Goal: Task Accomplishment & Management: Manage account settings

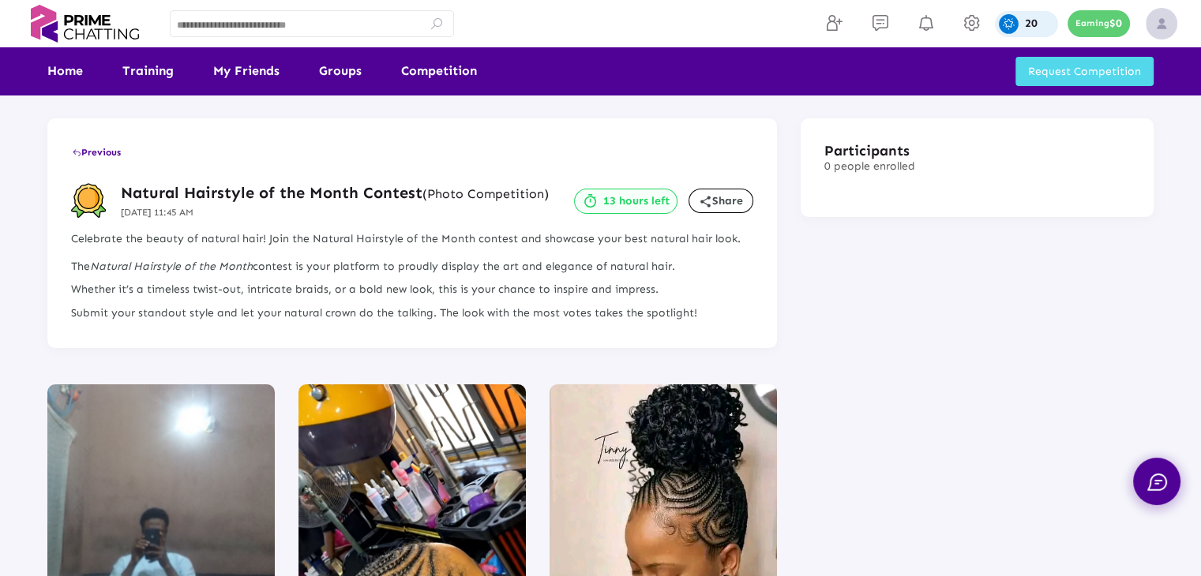
scroll to position [1992, 0]
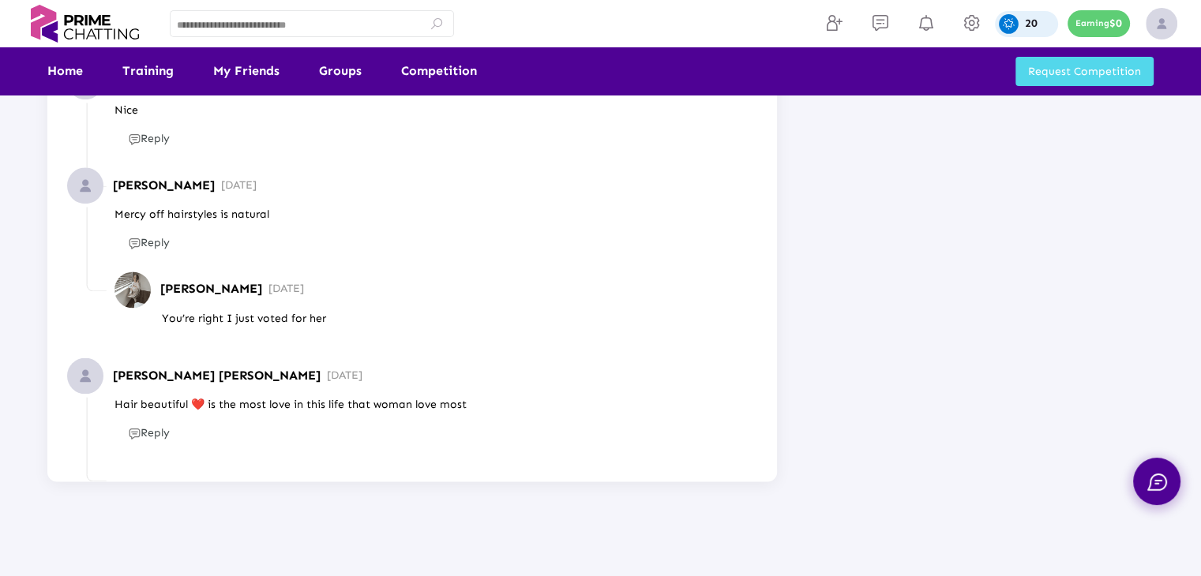
click at [1039, 24] on div "20" at bounding box center [1026, 24] width 63 height 26
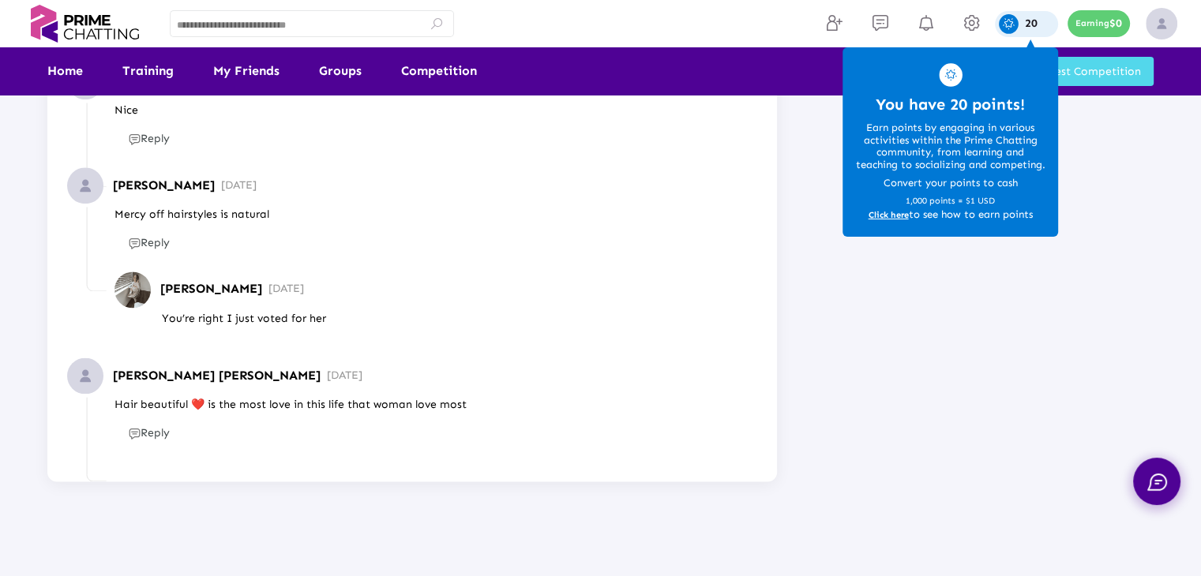
click at [887, 216] on span "Click here" at bounding box center [888, 215] width 40 height 11
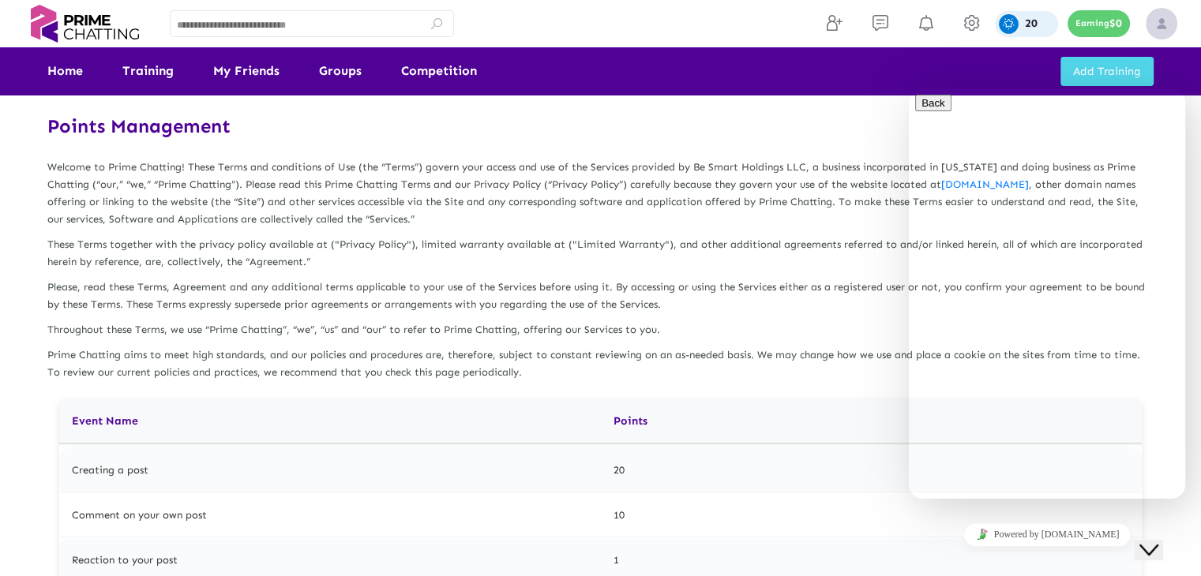
click at [1158, 541] on icon "Close Chat This icon closes the chat window." at bounding box center [1148, 550] width 19 height 19
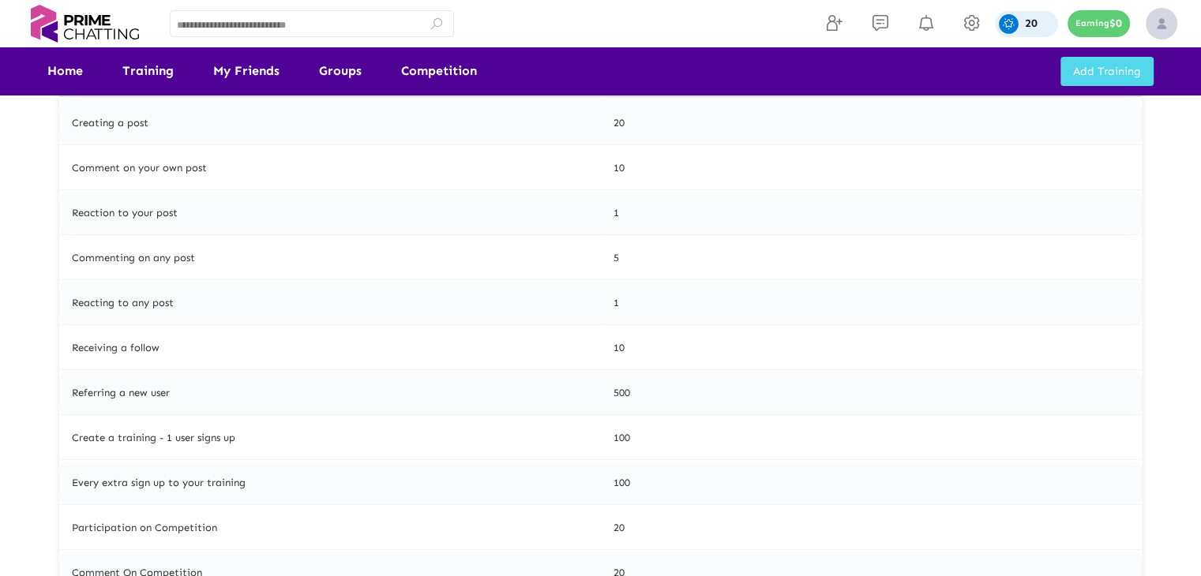
scroll to position [474, 0]
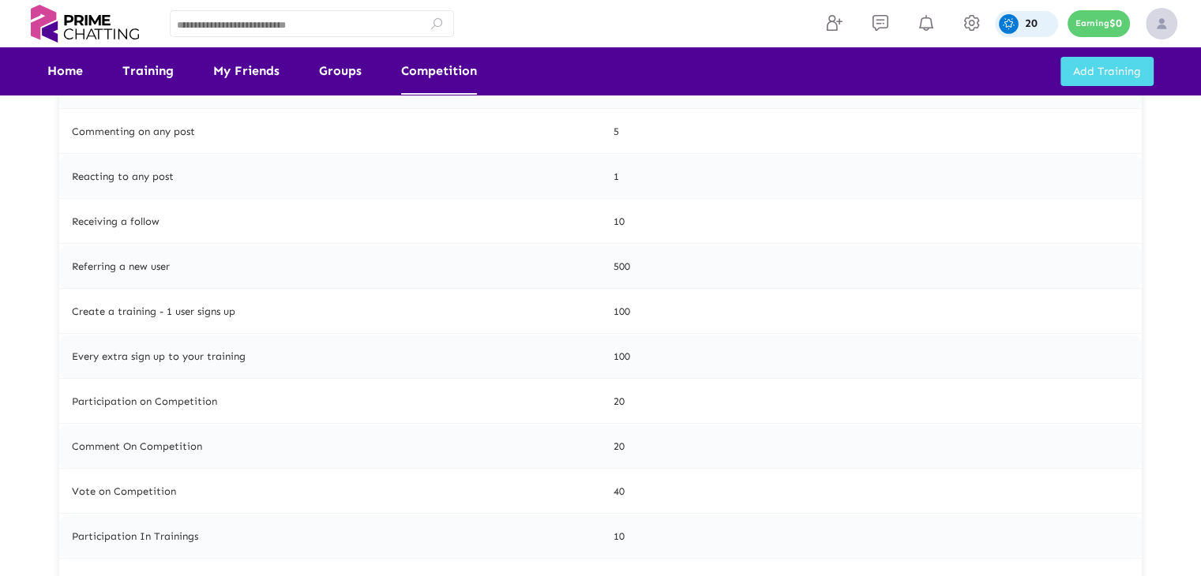
click at [422, 77] on link "Competition" at bounding box center [439, 70] width 76 height 47
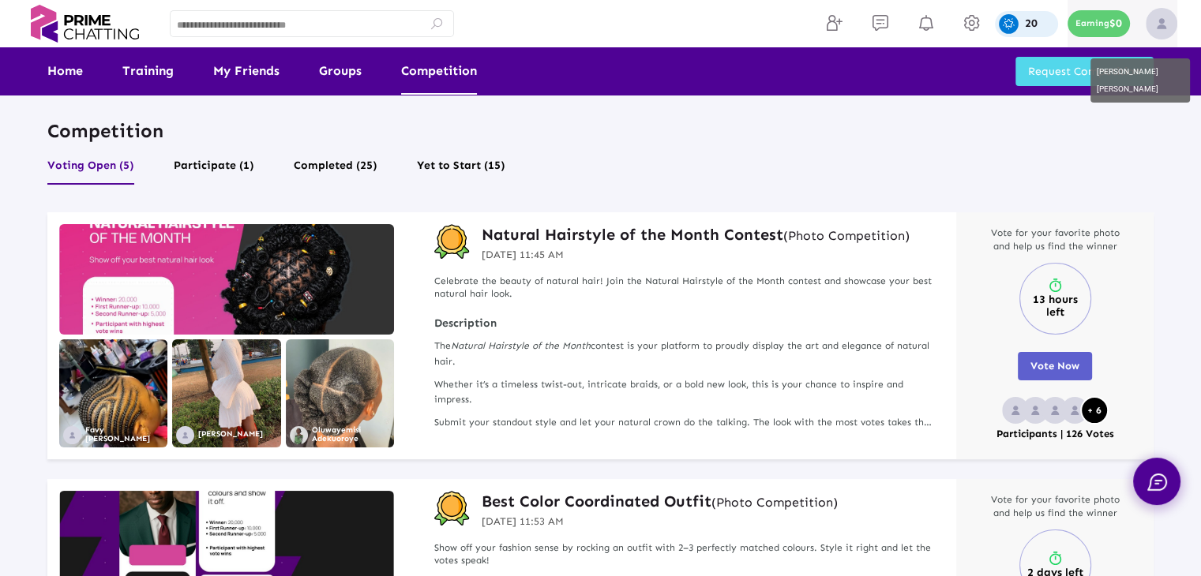
click at [1157, 16] on img at bounding box center [1161, 24] width 32 height 32
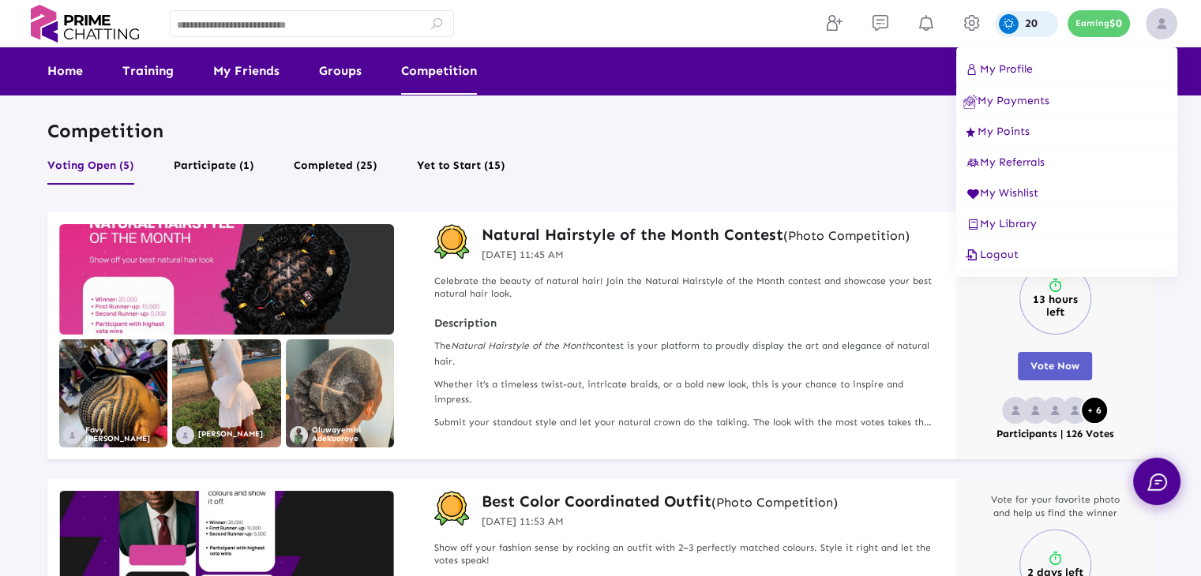
click at [991, 132] on span "My Points" at bounding box center [996, 131] width 66 height 13
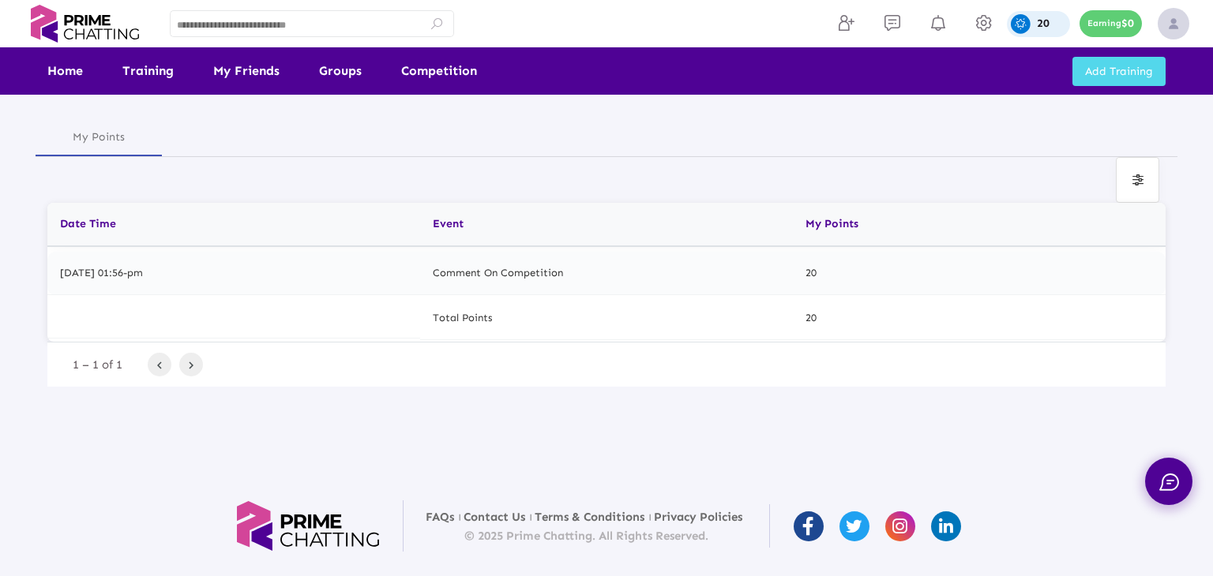
click at [1130, 76] on span "Add Training" at bounding box center [1119, 71] width 68 height 13
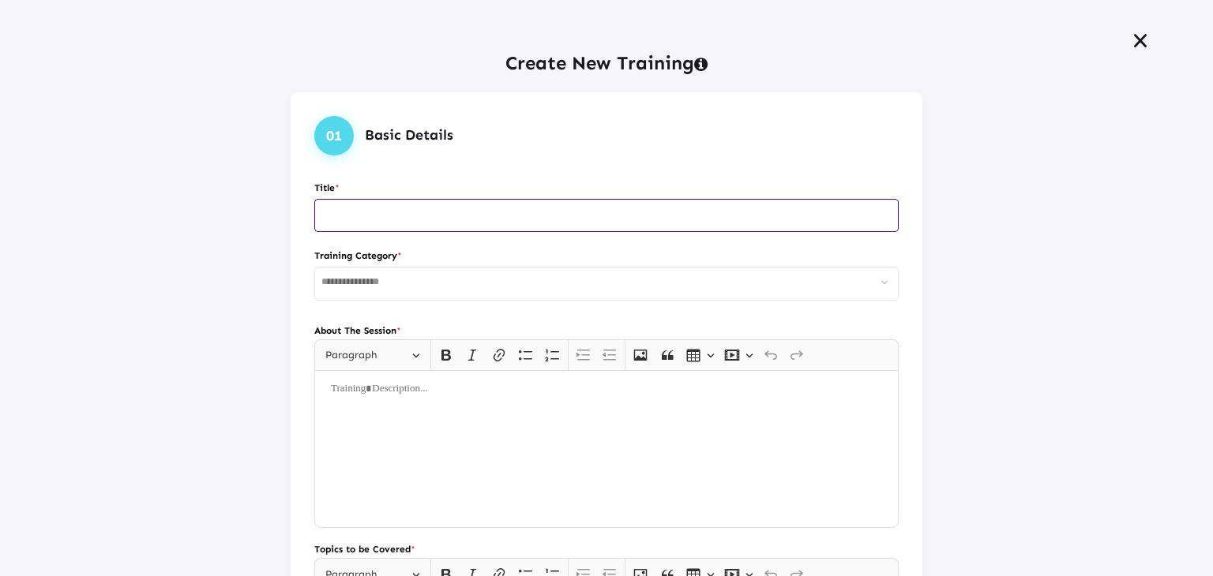
click at [1130, 43] on icon at bounding box center [1139, 40] width 19 height 17
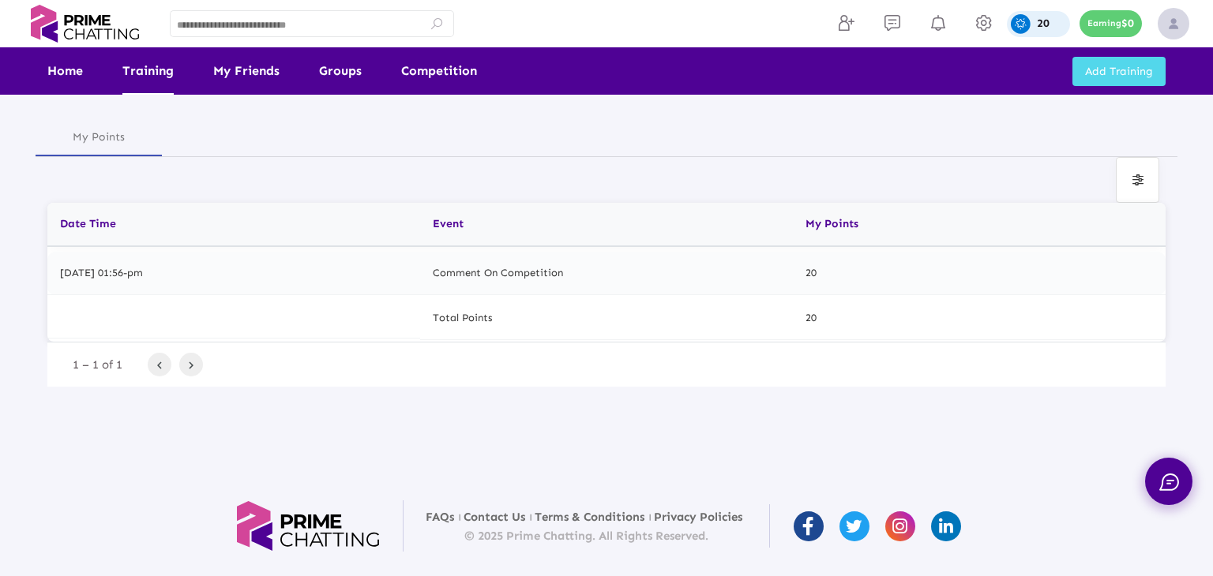
click at [148, 79] on link "Training" at bounding box center [147, 70] width 51 height 47
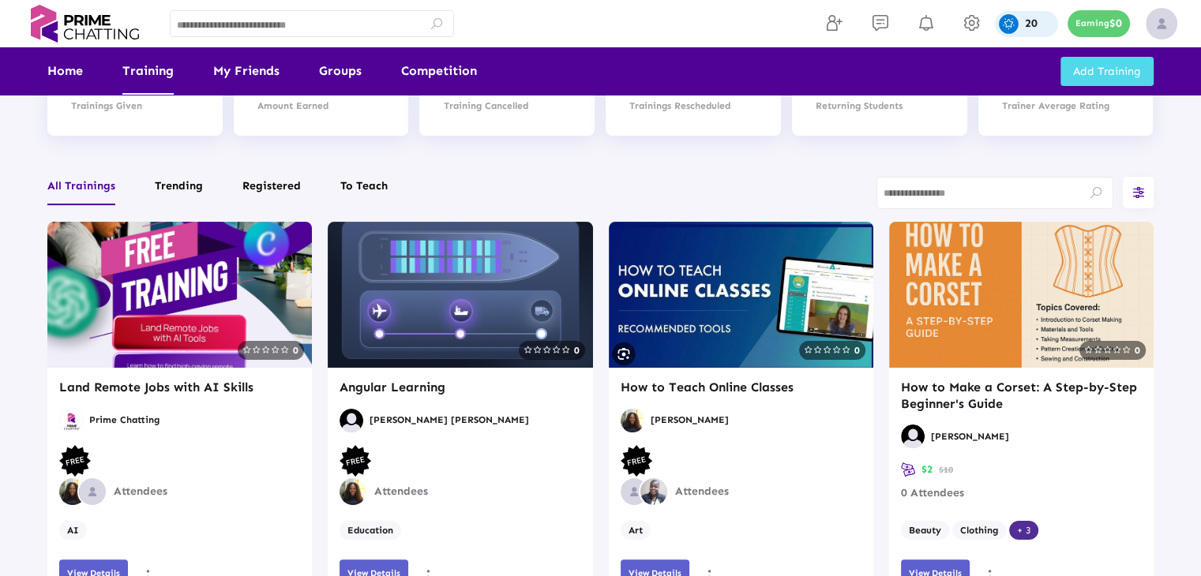
scroll to position [237, 0]
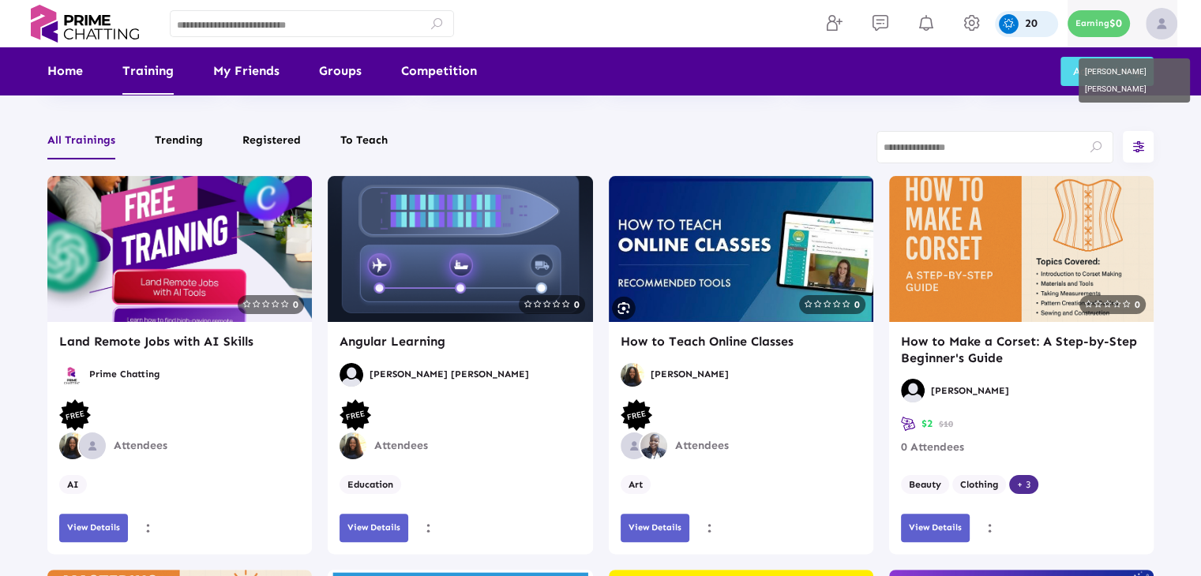
click at [1170, 25] on img at bounding box center [1161, 24] width 32 height 32
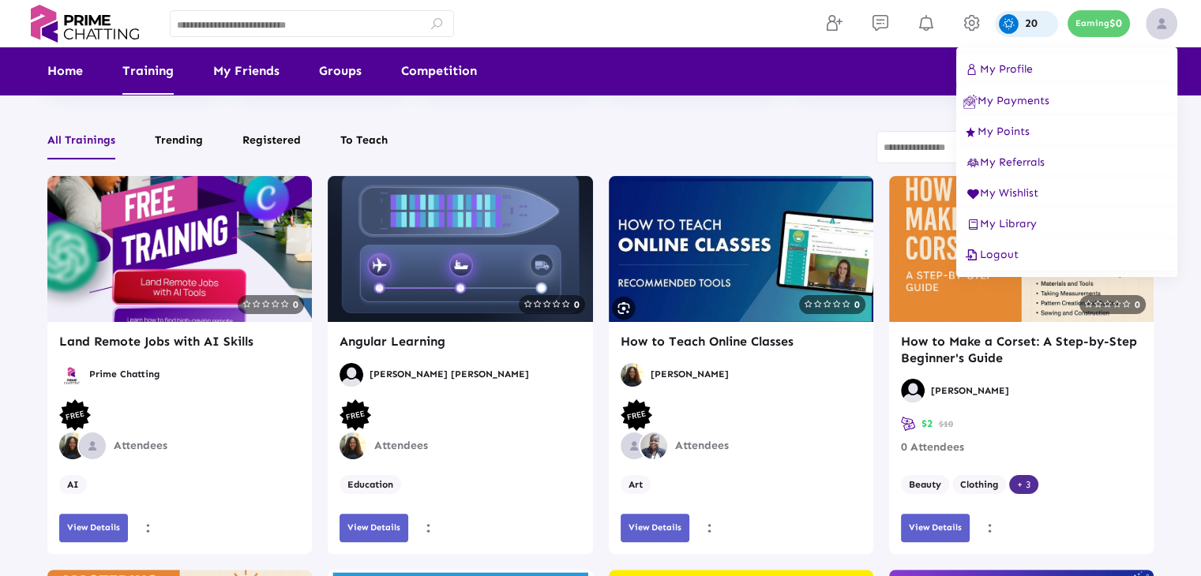
click at [1003, 261] on span "Logout" at bounding box center [990, 254] width 55 height 13
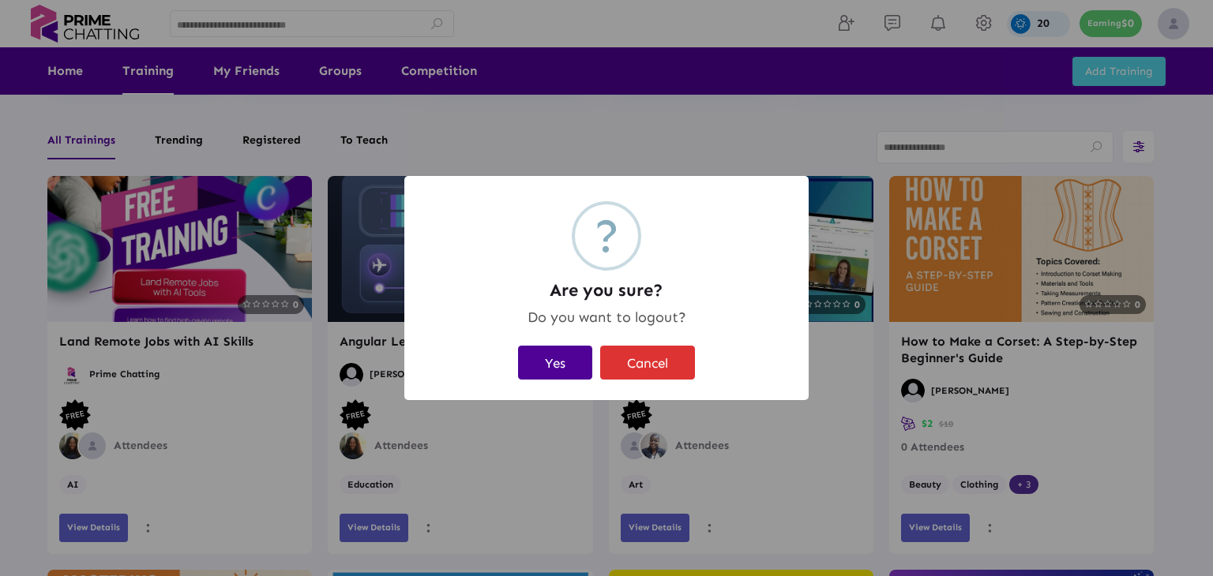
click at [562, 367] on button "Yes" at bounding box center [555, 363] width 74 height 34
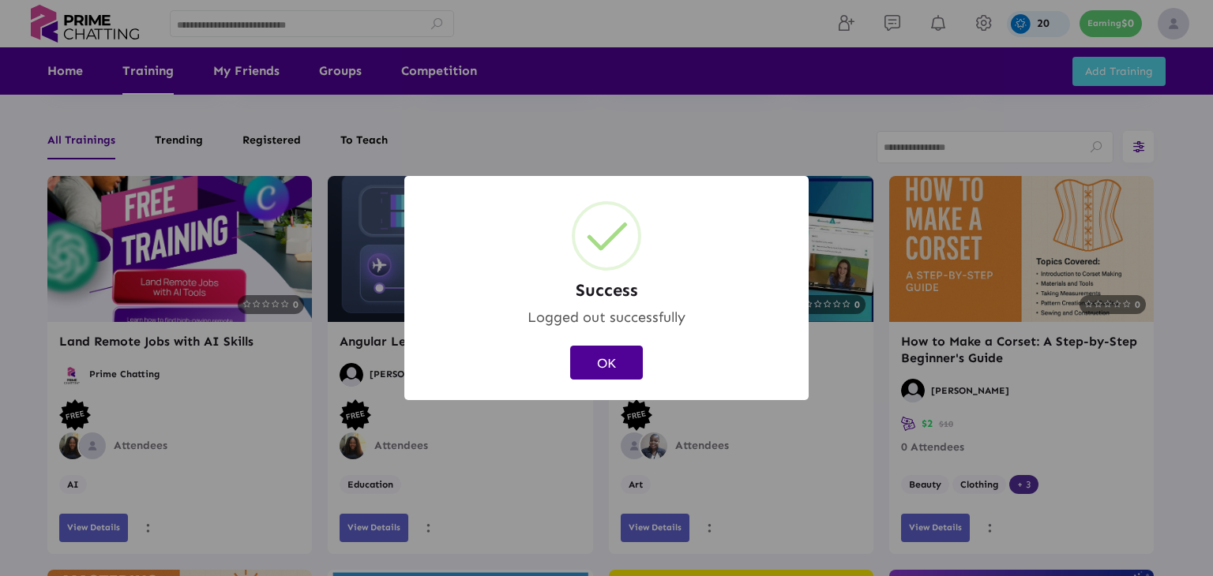
click at [617, 373] on button "OK" at bounding box center [606, 363] width 73 height 34
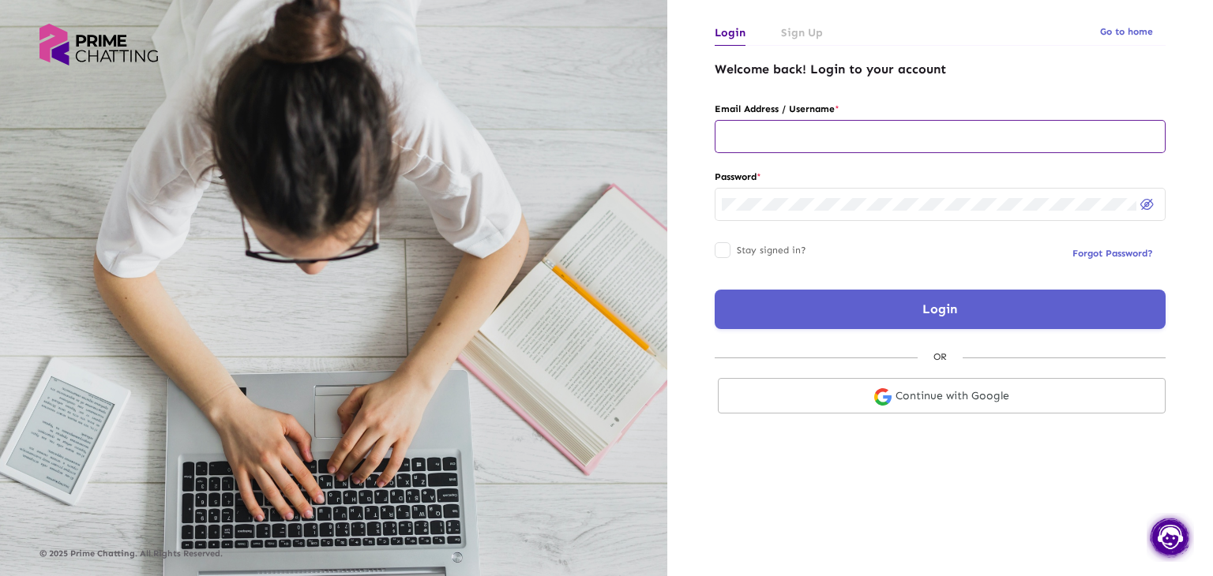
click at [788, 136] on input "text" at bounding box center [940, 136] width 437 height 13
click at [810, 26] on link "Sign Up" at bounding box center [802, 33] width 42 height 26
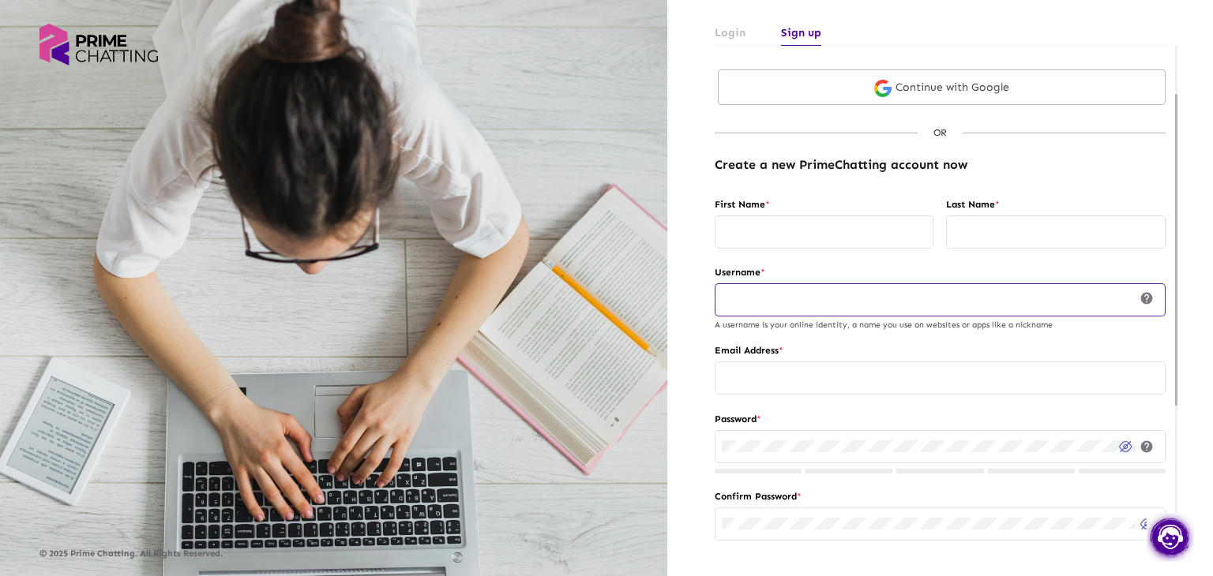
scroll to position [158, 0]
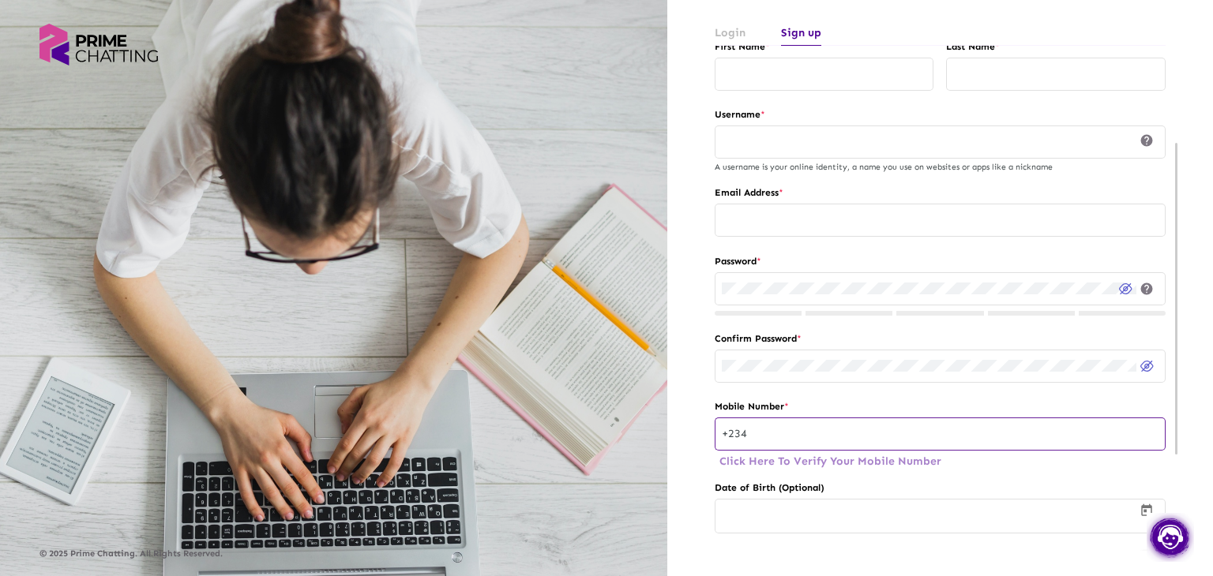
click at [760, 441] on div "+234" at bounding box center [940, 433] width 437 height 36
click at [777, 430] on input "text" at bounding box center [955, 433] width 405 height 12
type input "**********"
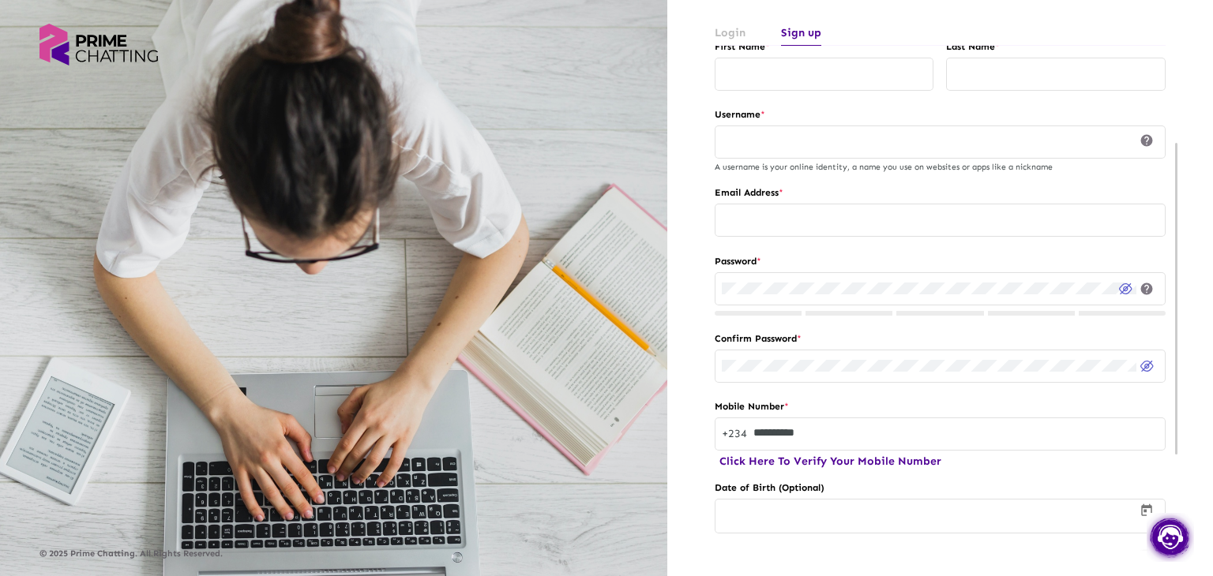
click at [831, 459] on button "Click Here To Verify Your Mobile Number" at bounding box center [829, 461] width 231 height 19
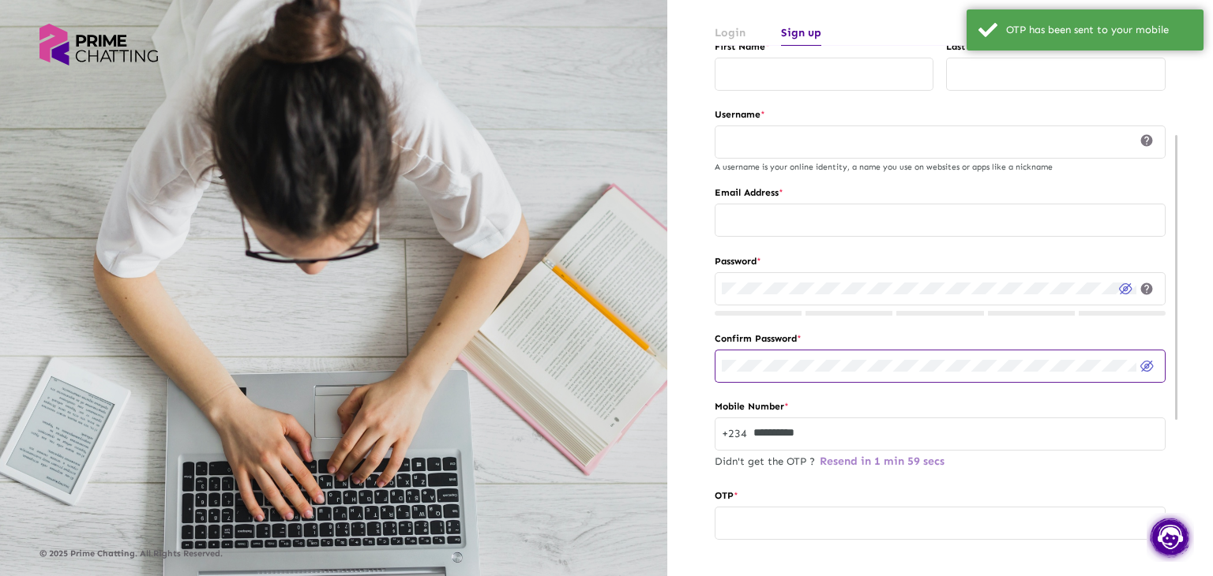
scroll to position [237, 0]
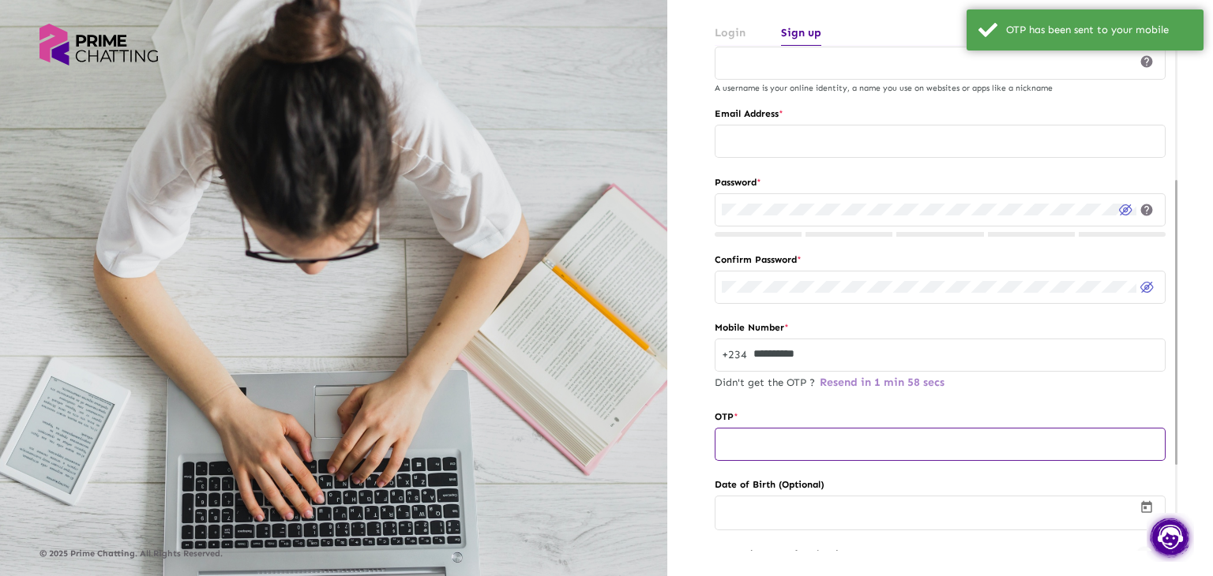
click at [761, 443] on input "text" at bounding box center [940, 444] width 437 height 13
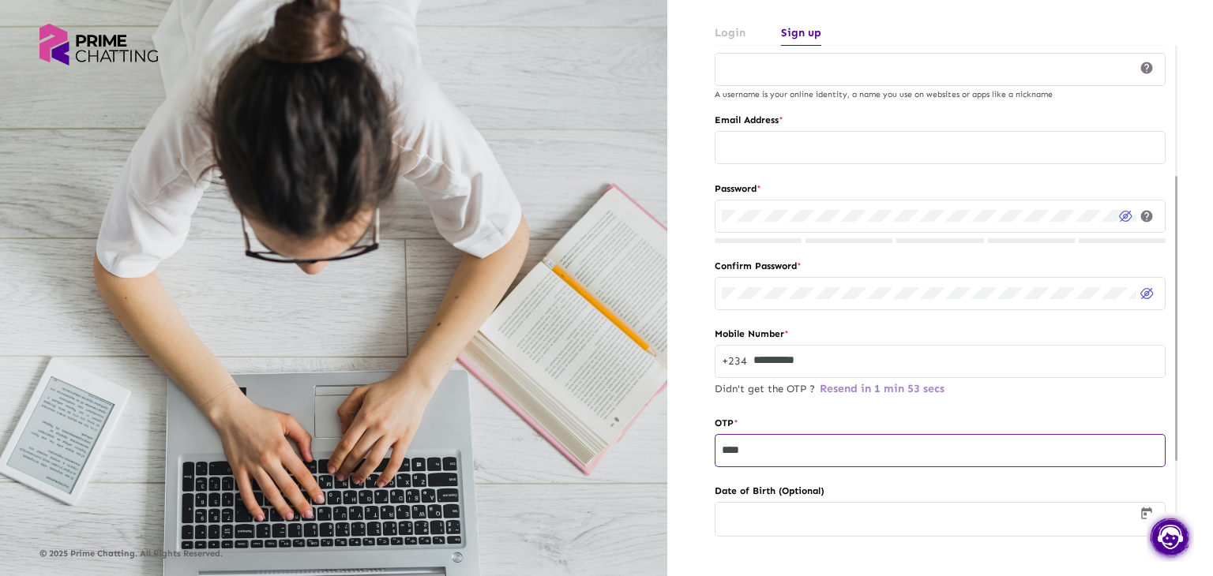
scroll to position [0, 0]
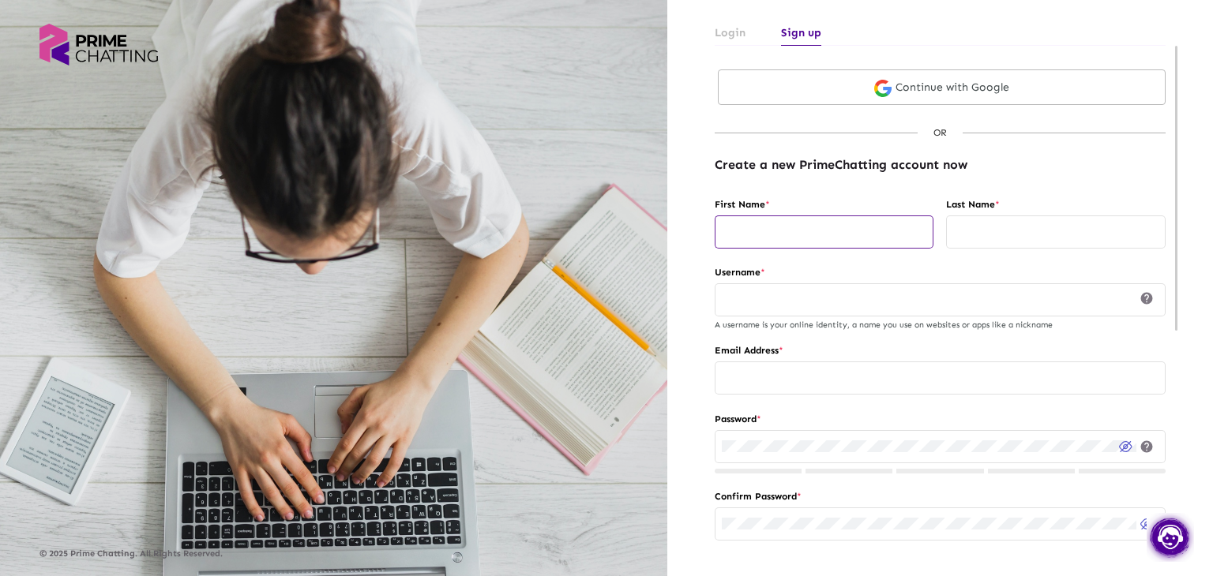
type input "****"
click at [759, 227] on input "text" at bounding box center [824, 232] width 205 height 13
type input "*******"
type input "****"
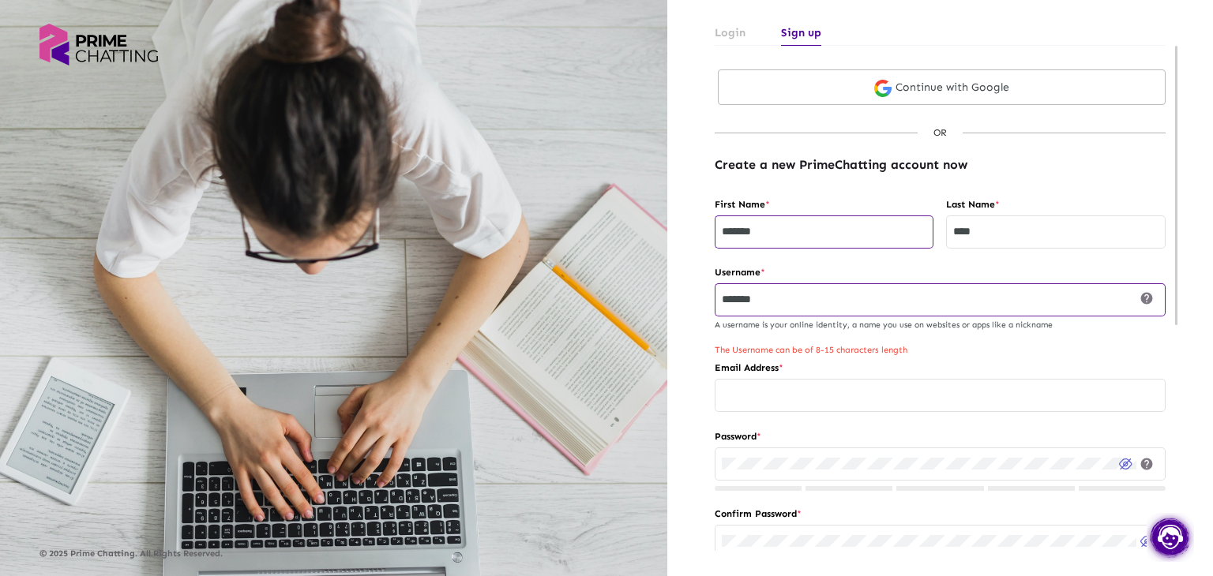
type input "*******"
type input "**********"
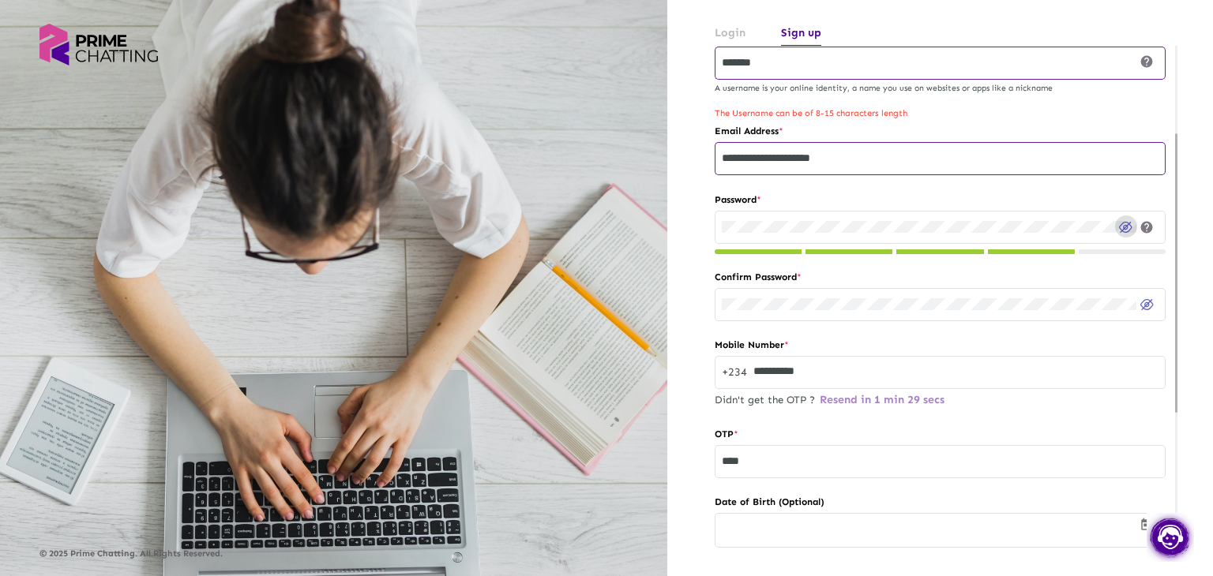
scroll to position [316, 0]
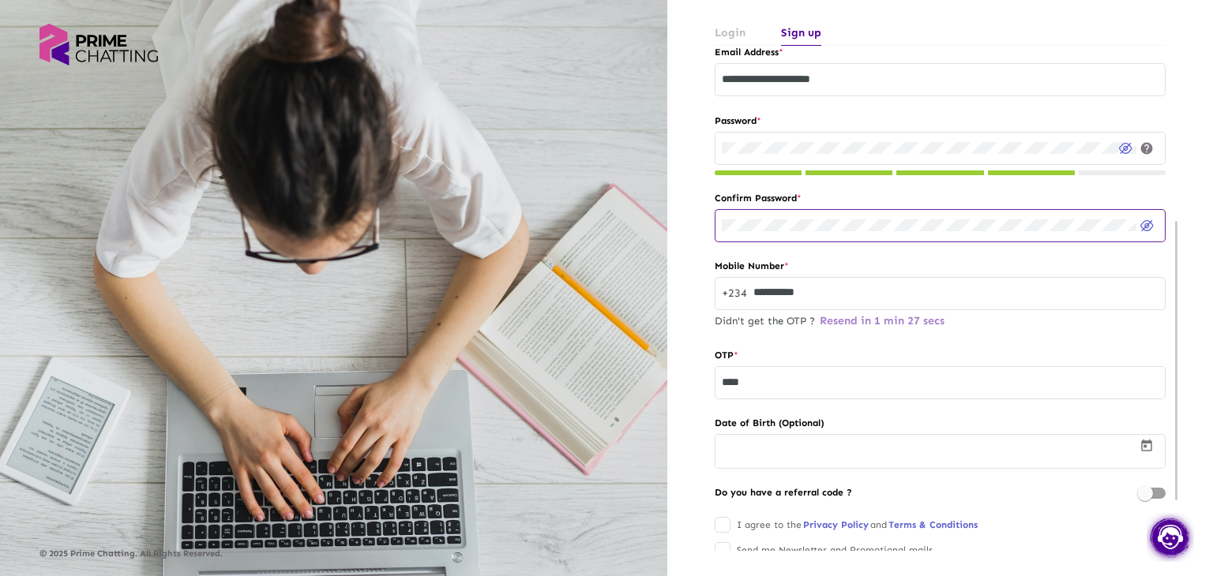
click at [797, 216] on div at bounding box center [929, 225] width 414 height 36
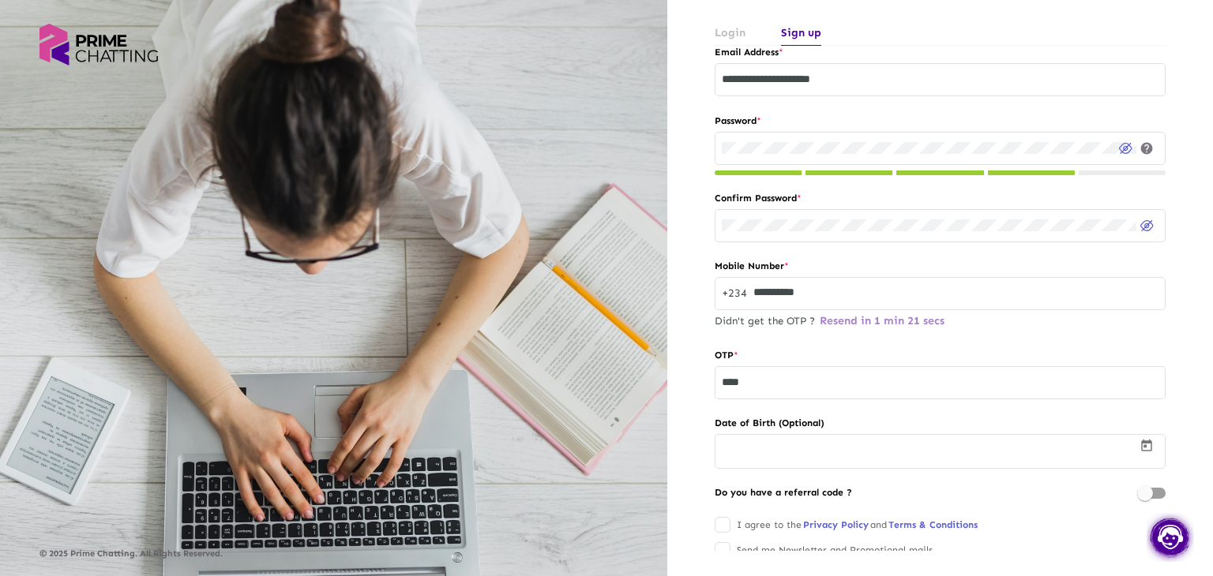
click at [692, 262] on div "**********" at bounding box center [939, 287] width 545 height 575
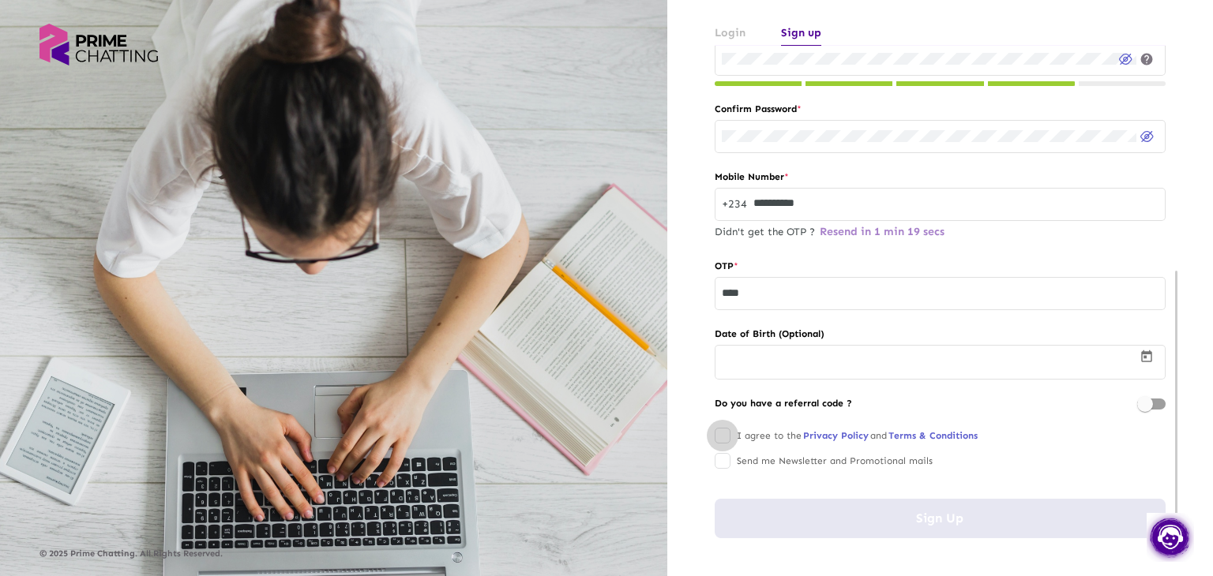
click at [718, 438] on div at bounding box center [722, 436] width 16 height 16
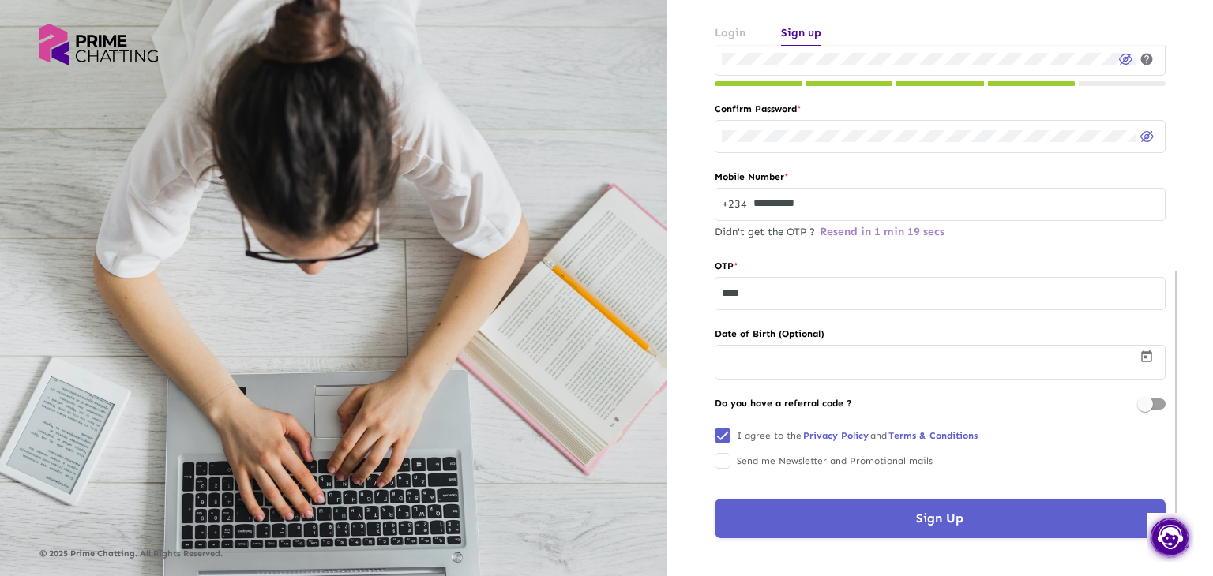
click at [830, 519] on button "Sign Up" at bounding box center [939, 518] width 451 height 39
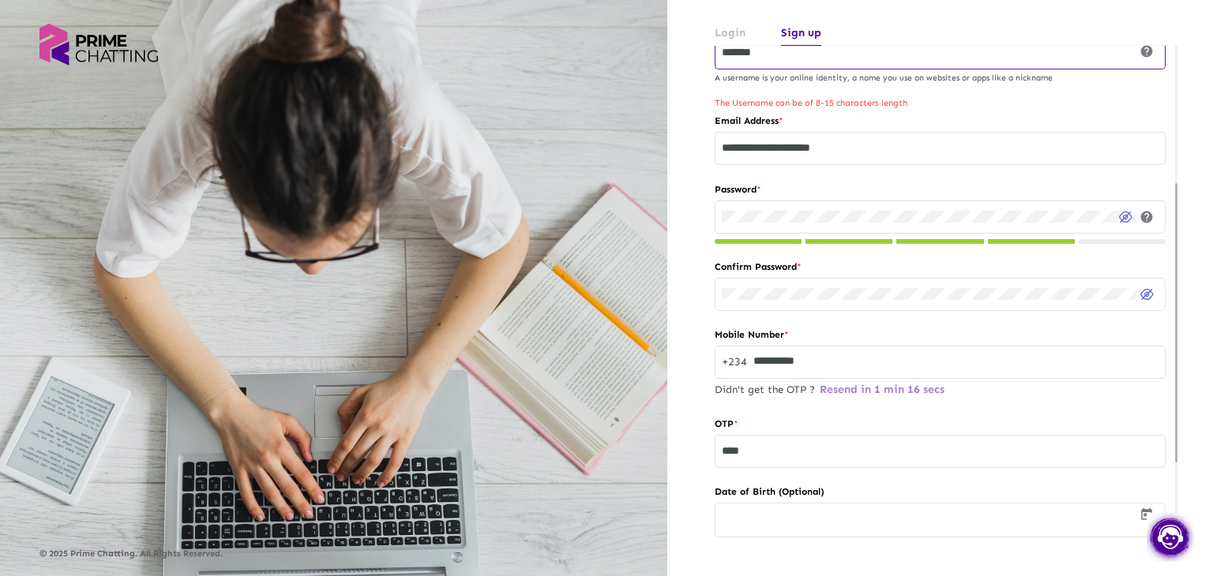
scroll to position [168, 0]
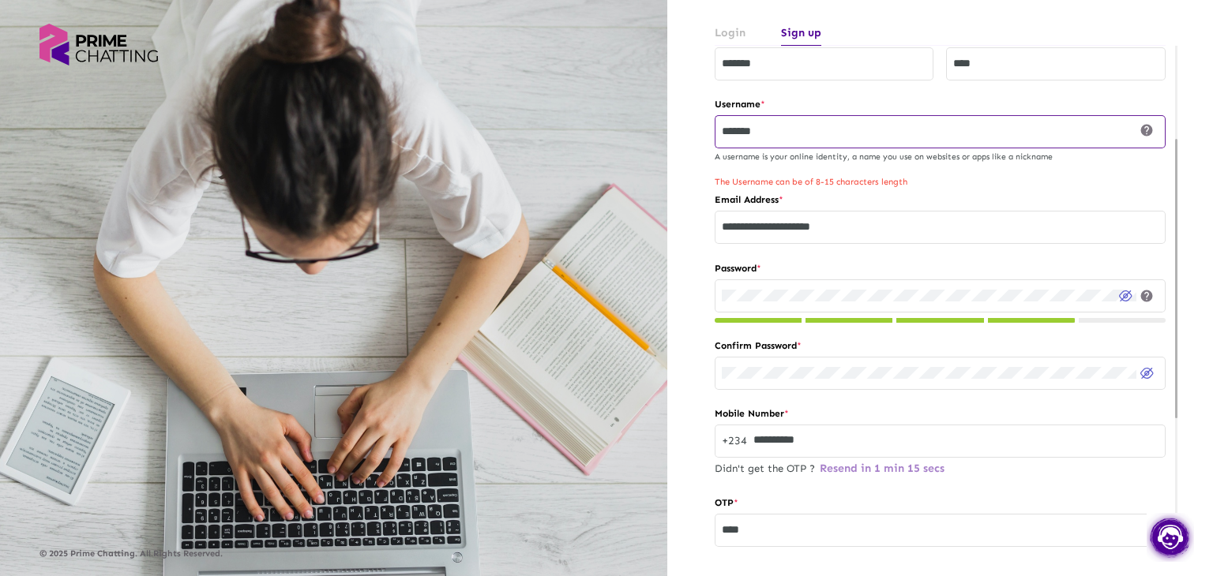
click at [759, 128] on input "*******" at bounding box center [919, 132] width 394 height 13
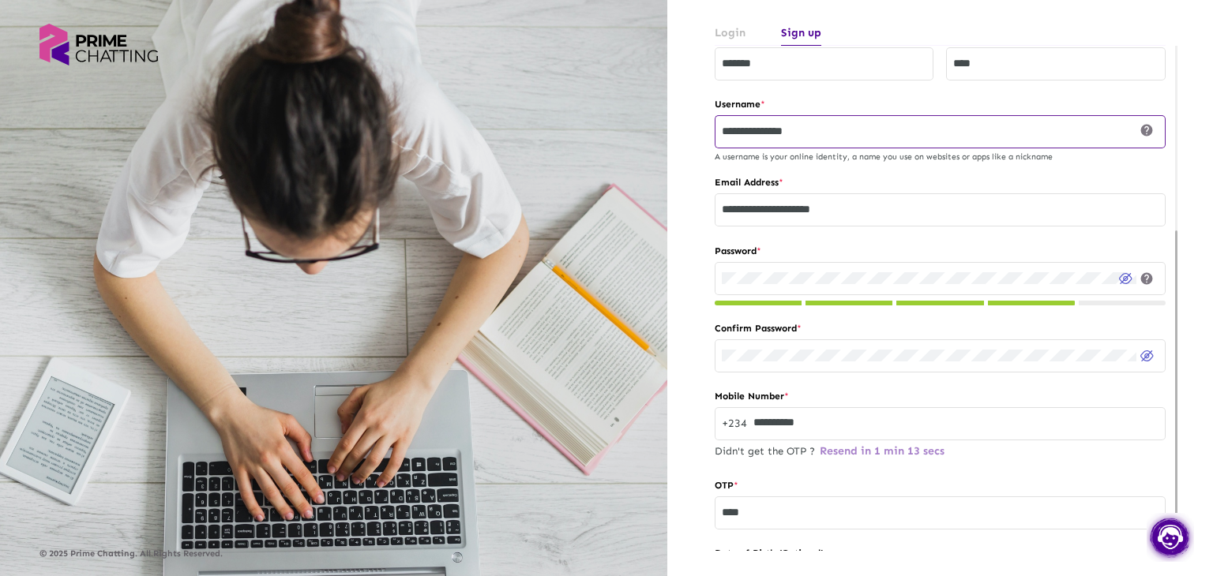
scroll to position [388, 0]
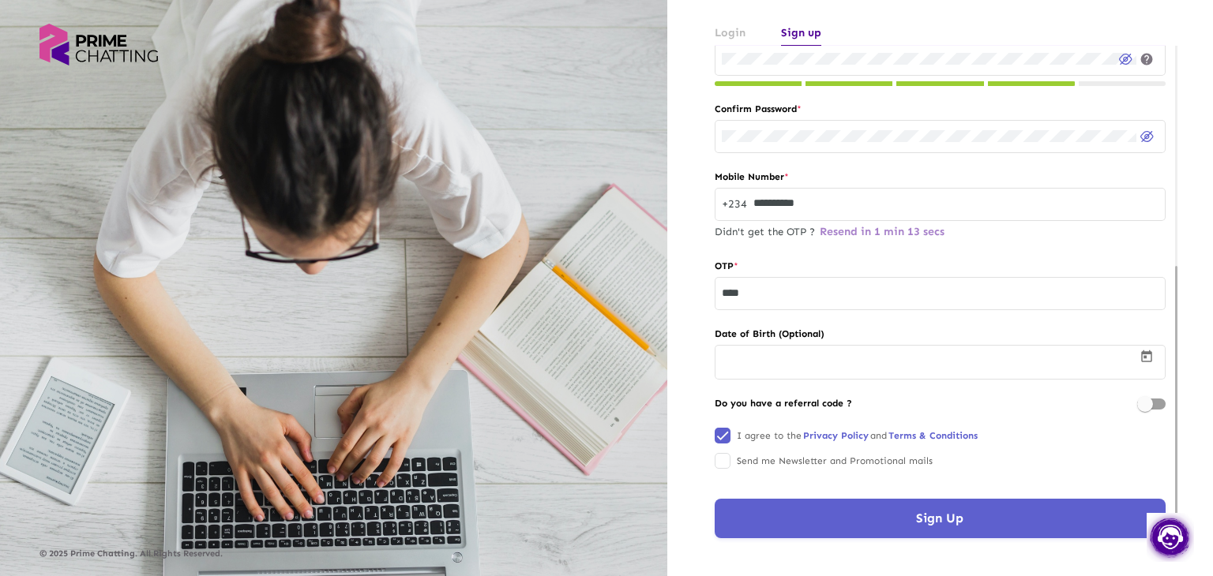
type input "**********"
click at [810, 523] on button "Sign Up" at bounding box center [939, 518] width 451 height 39
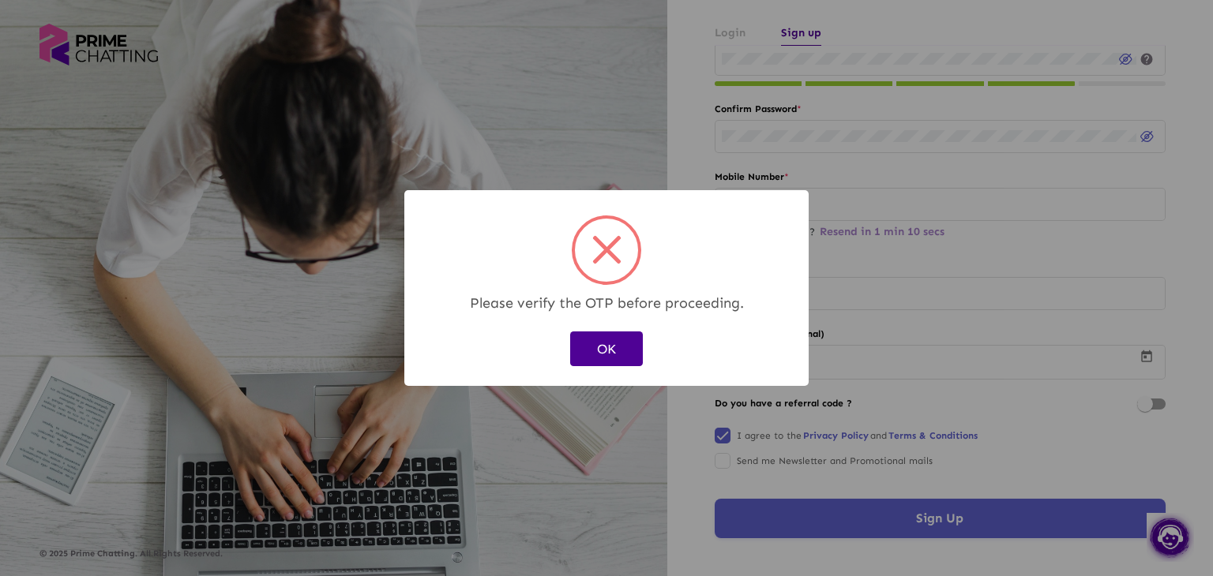
click at [617, 351] on button "OK" at bounding box center [606, 349] width 73 height 34
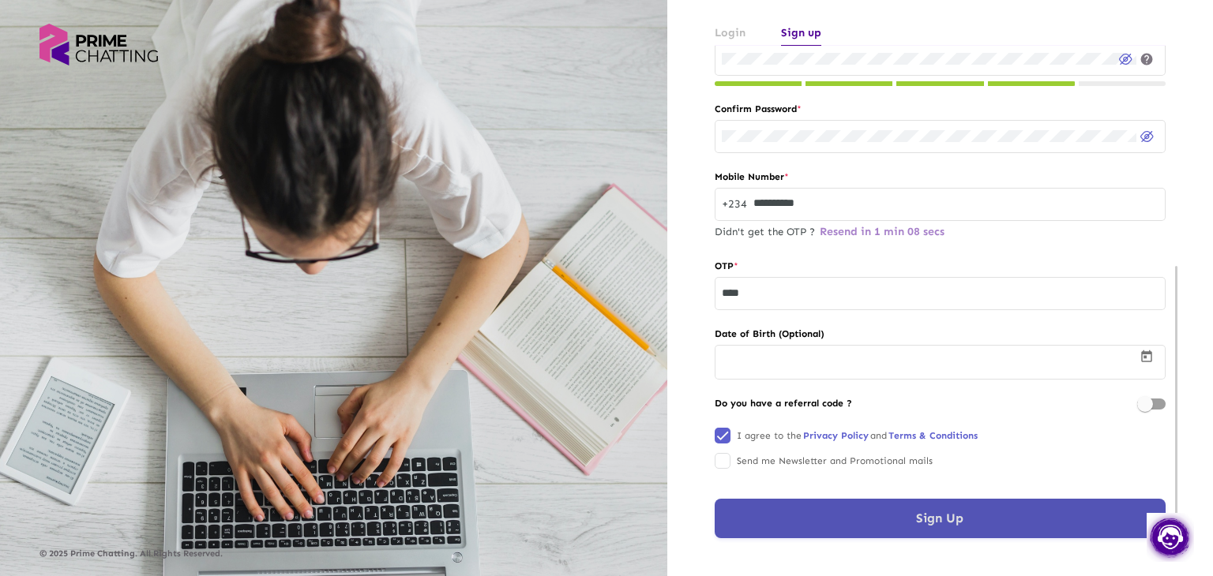
scroll to position [0, 0]
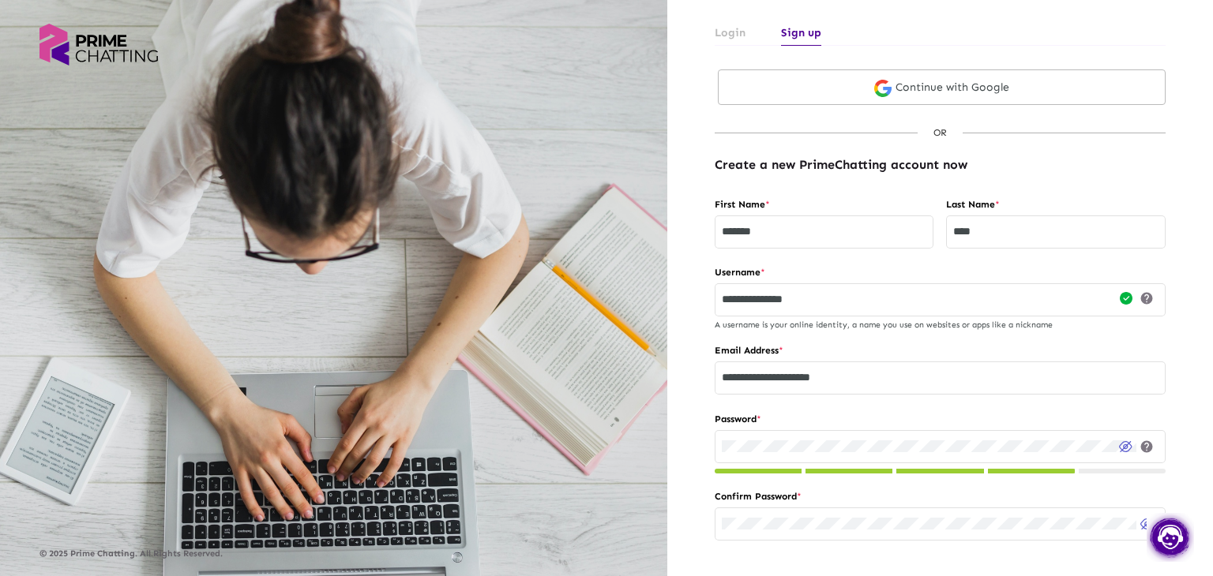
click at [734, 28] on link "Login" at bounding box center [729, 33] width 31 height 26
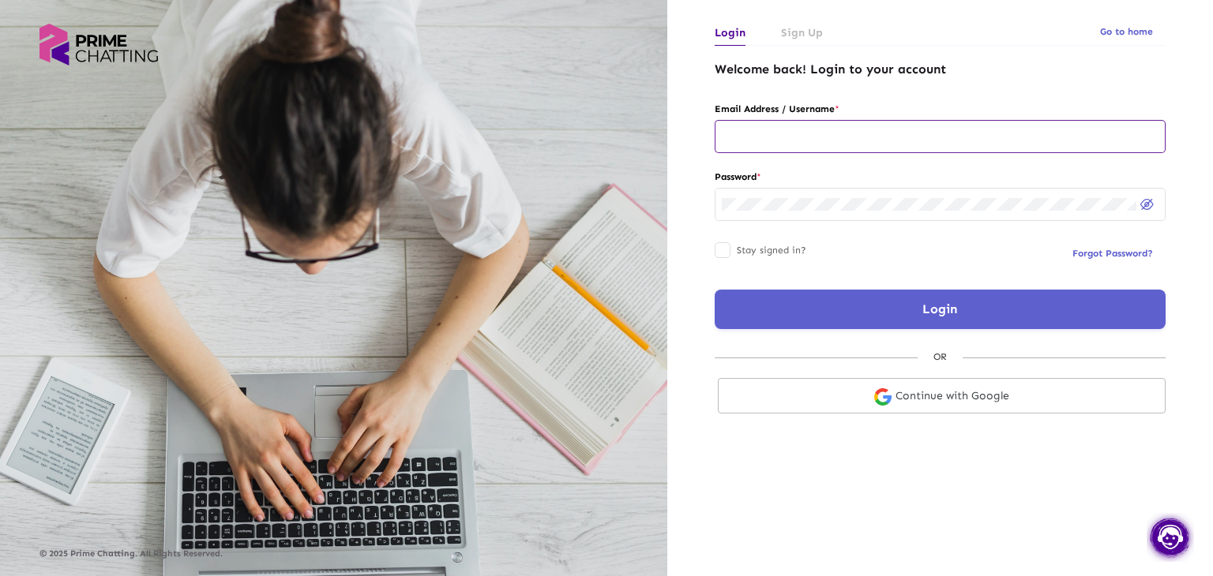
click at [768, 141] on input "text" at bounding box center [940, 136] width 437 height 13
type input "**********"
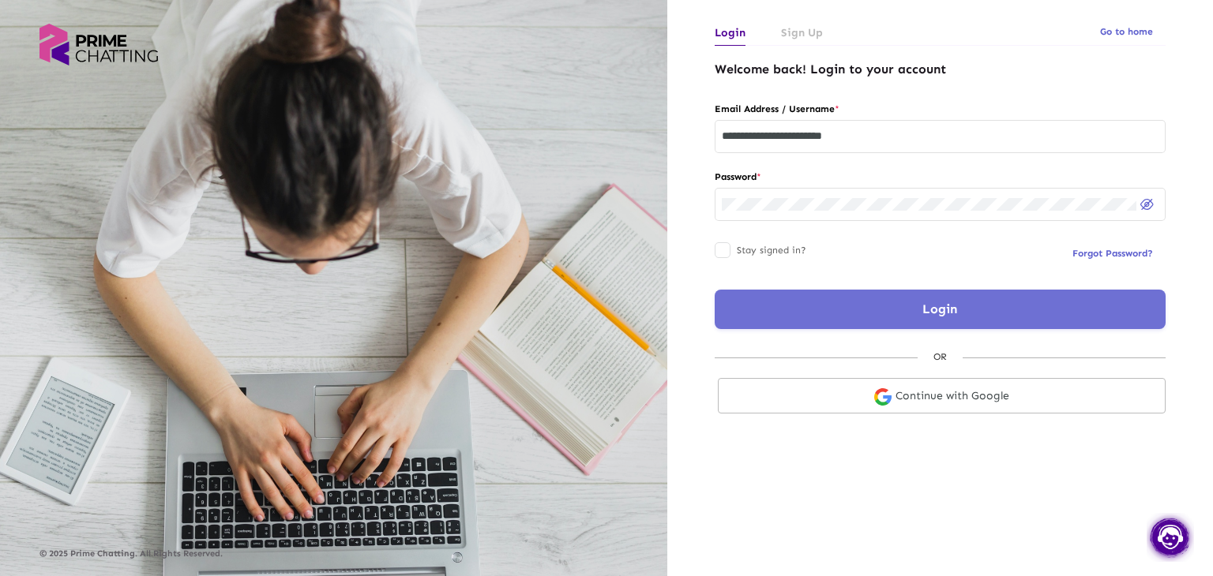
click at [854, 307] on button "Login" at bounding box center [939, 309] width 451 height 39
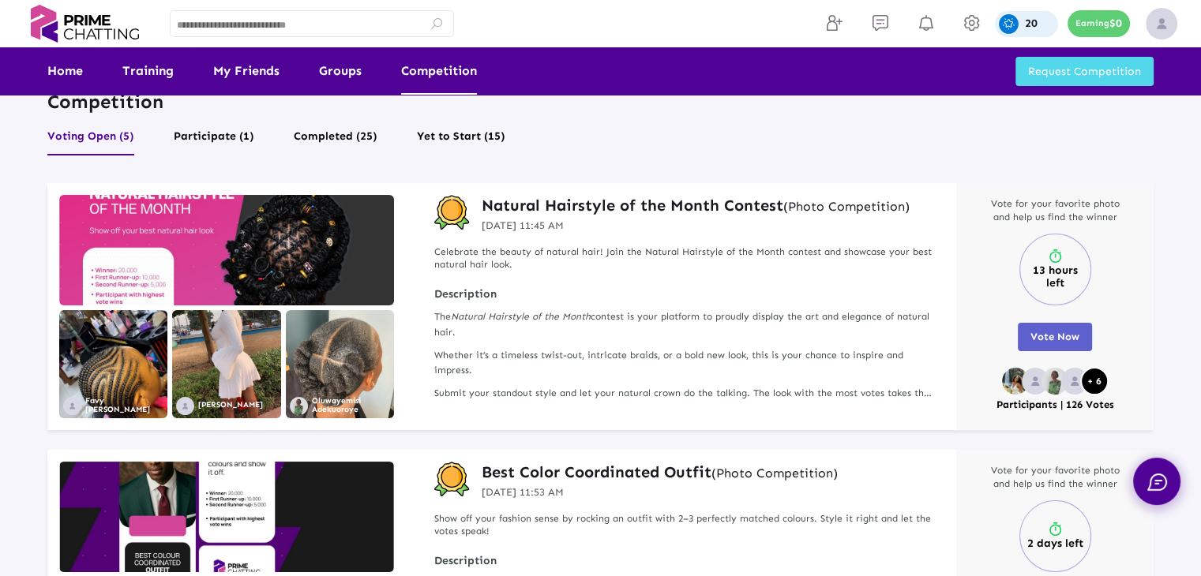
scroll to position [32, 0]
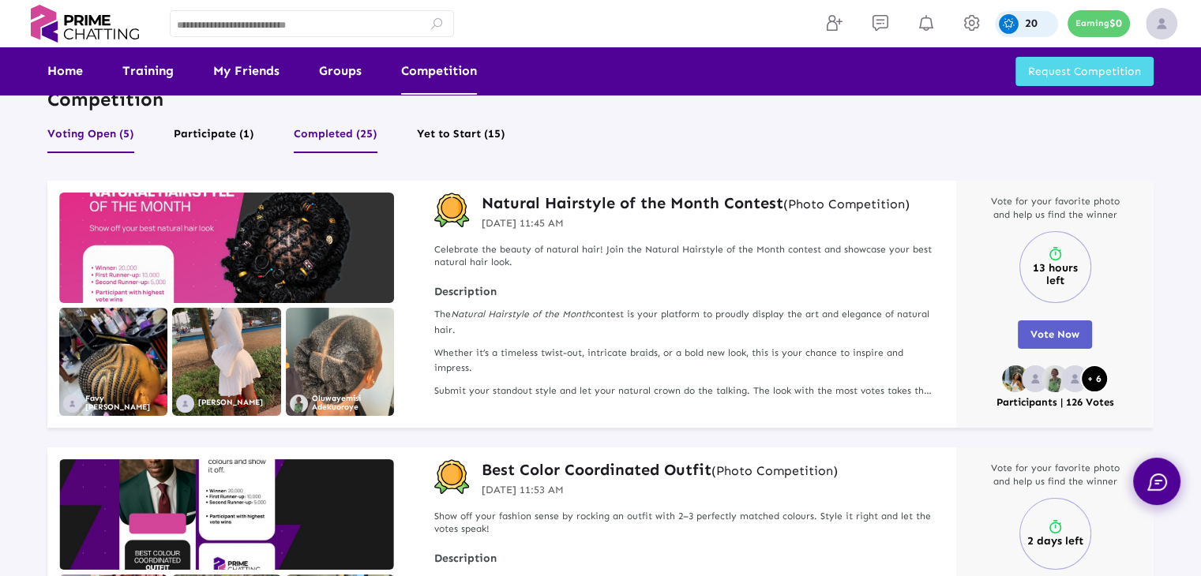
click at [369, 134] on button "Completed (25)" at bounding box center [336, 138] width 84 height 30
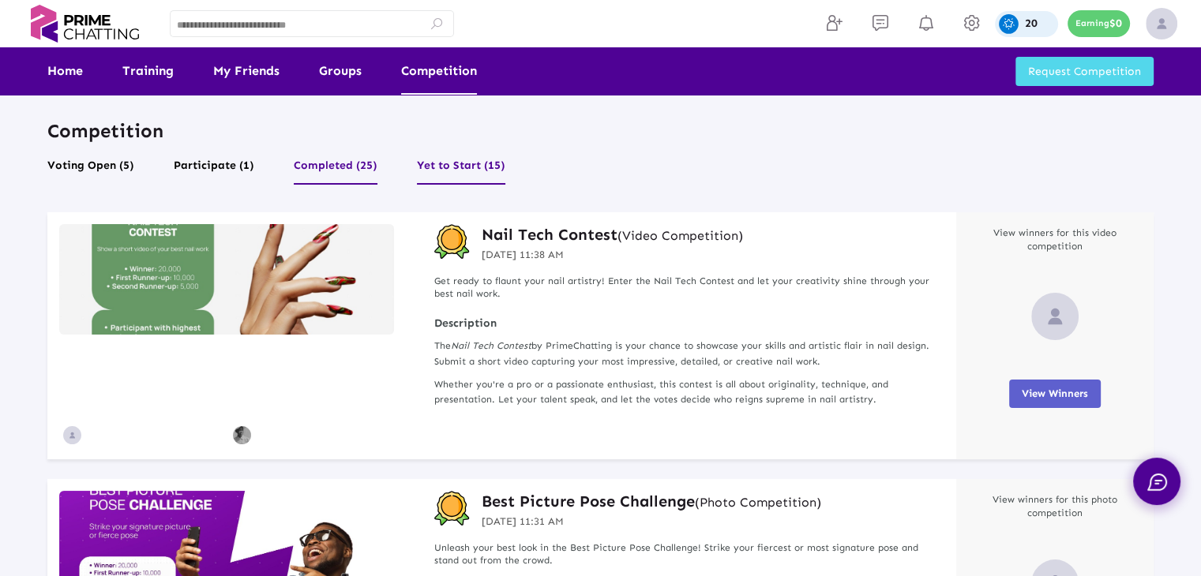
click at [445, 171] on button "Yet to Start (15)" at bounding box center [461, 170] width 88 height 30
